Goal: Use online tool/utility: Utilize a website feature to perform a specific function

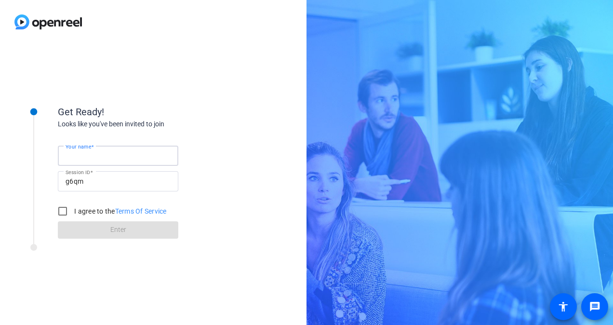
click at [134, 158] on input "Your name" at bounding box center [118, 156] width 105 height 12
type input "[PERSON_NAME]"
click at [65, 212] on input "I agree to the Terms Of Service" at bounding box center [62, 211] width 19 height 19
checkbox input "true"
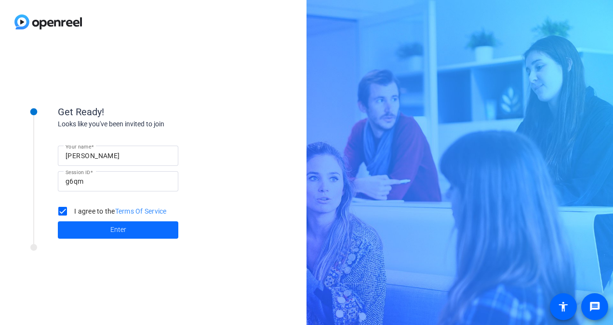
click at [101, 227] on span at bounding box center [118, 229] width 121 height 23
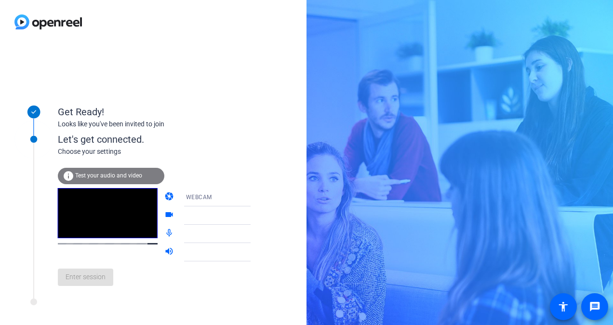
click at [113, 176] on span "Test your audio and video" at bounding box center [108, 175] width 67 height 7
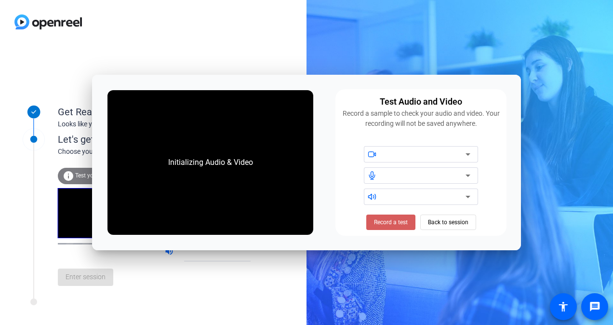
click at [391, 225] on span "Record a test" at bounding box center [391, 222] width 34 height 9
click at [406, 222] on span "Stop Testing (6s)" at bounding box center [391, 222] width 44 height 9
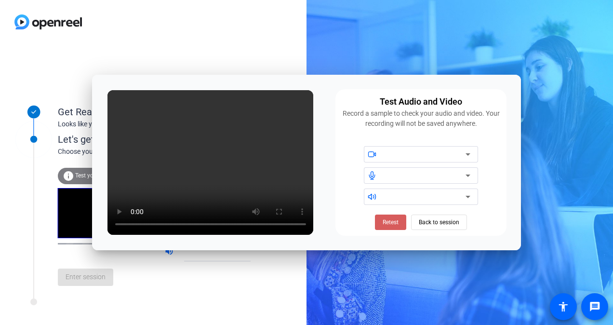
click at [393, 221] on span "Retest" at bounding box center [391, 222] width 16 height 9
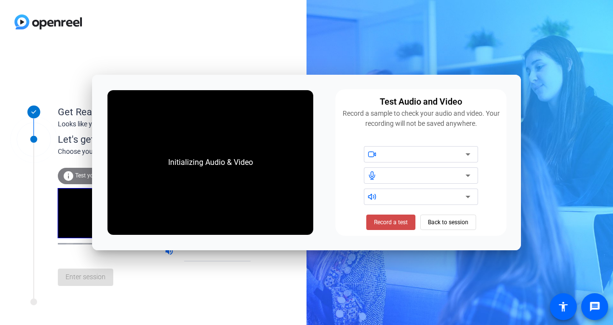
click at [395, 225] on span "Record a test" at bounding box center [391, 222] width 34 height 9
click at [467, 159] on icon at bounding box center [468, 154] width 12 height 12
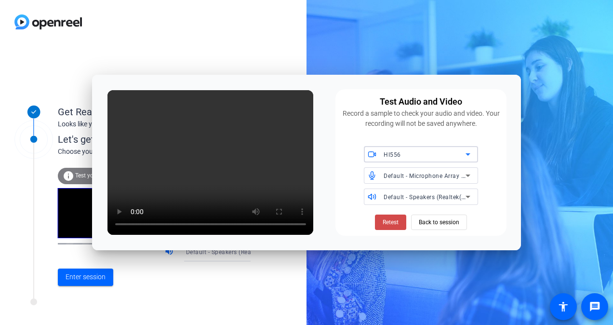
click at [389, 219] on span "Retest" at bounding box center [391, 222] width 16 height 9
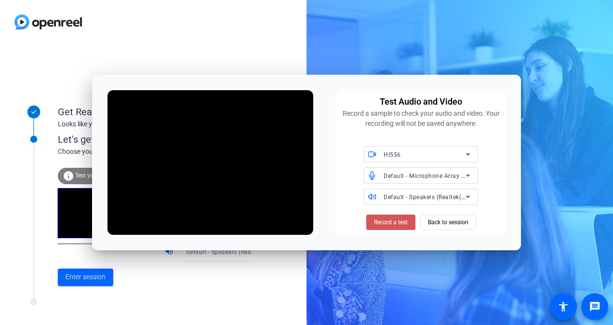
click at [389, 219] on span "Record a test" at bounding box center [391, 222] width 34 height 9
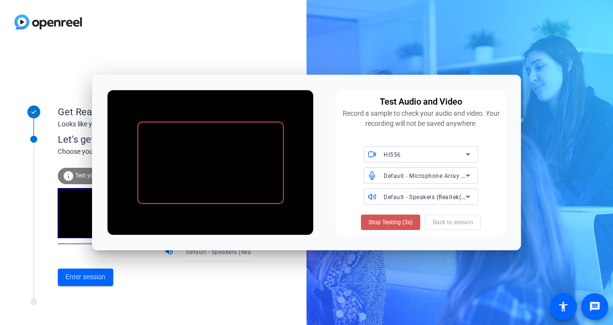
click at [389, 219] on span "Stop Testing (3s)" at bounding box center [391, 222] width 44 height 9
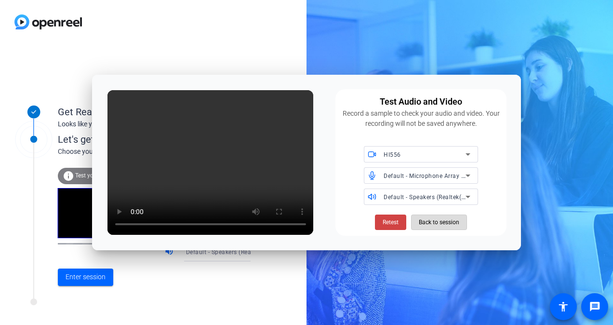
click at [437, 226] on span "Back to session" at bounding box center [439, 222] width 40 height 18
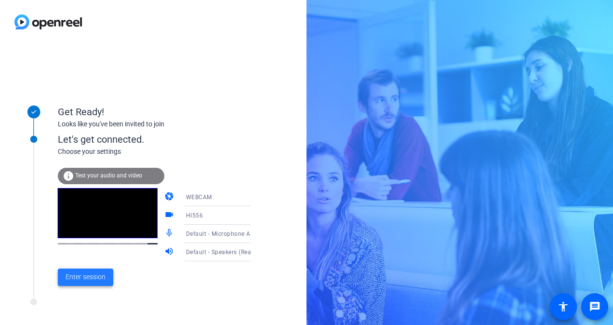
click at [95, 273] on span "Enter session" at bounding box center [86, 277] width 40 height 10
